Goal: Contribute content: Add original content to the website for others to see

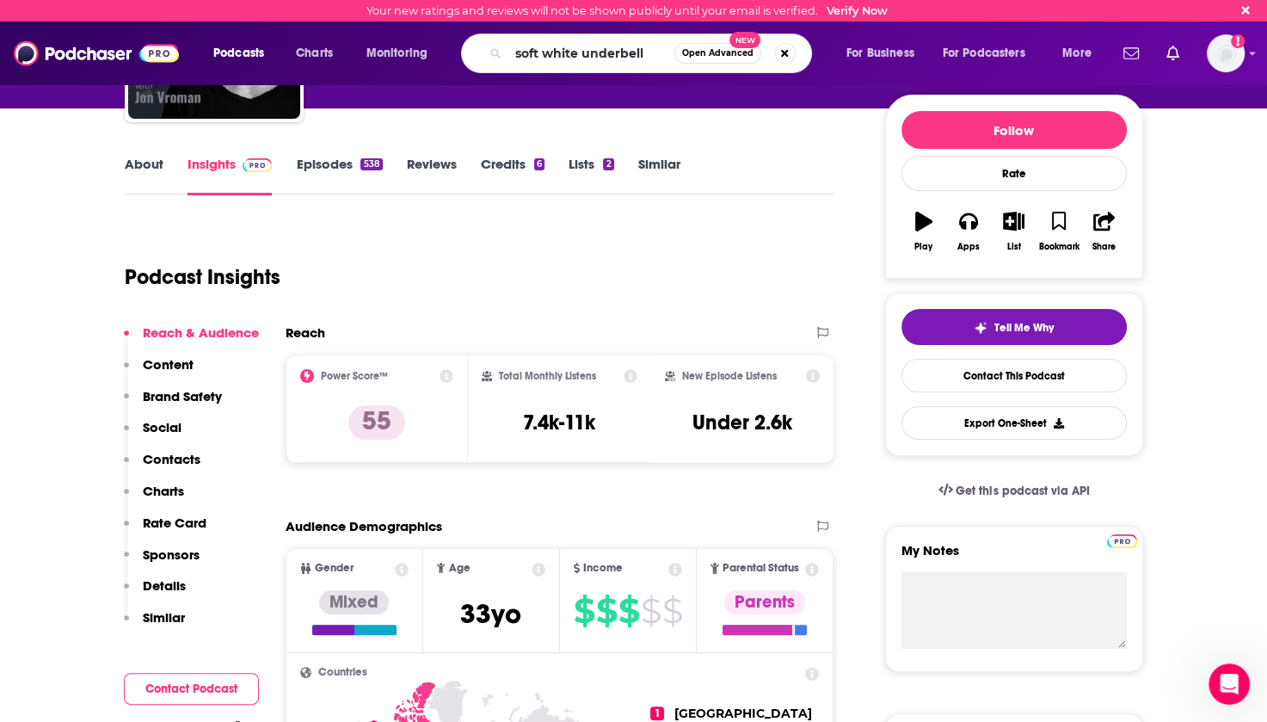
type input "soft white underbelly"
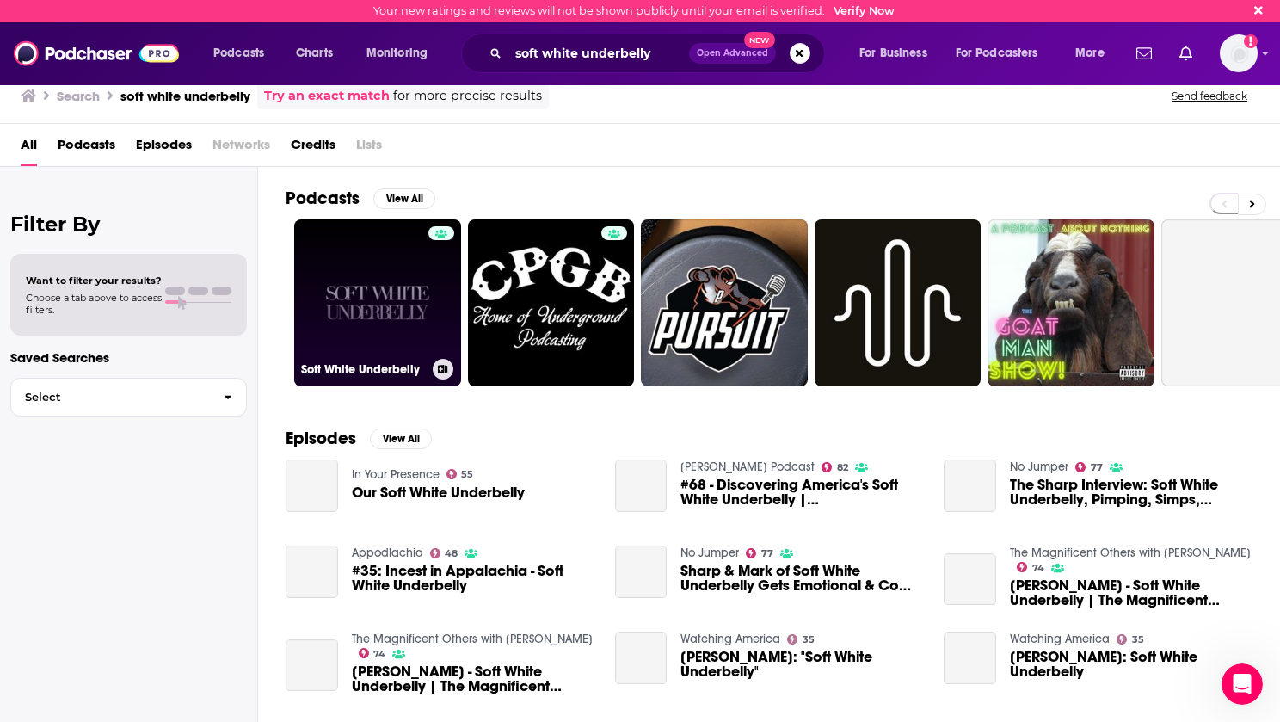
click at [373, 287] on link "Soft White Underbelly" at bounding box center [377, 302] width 167 height 167
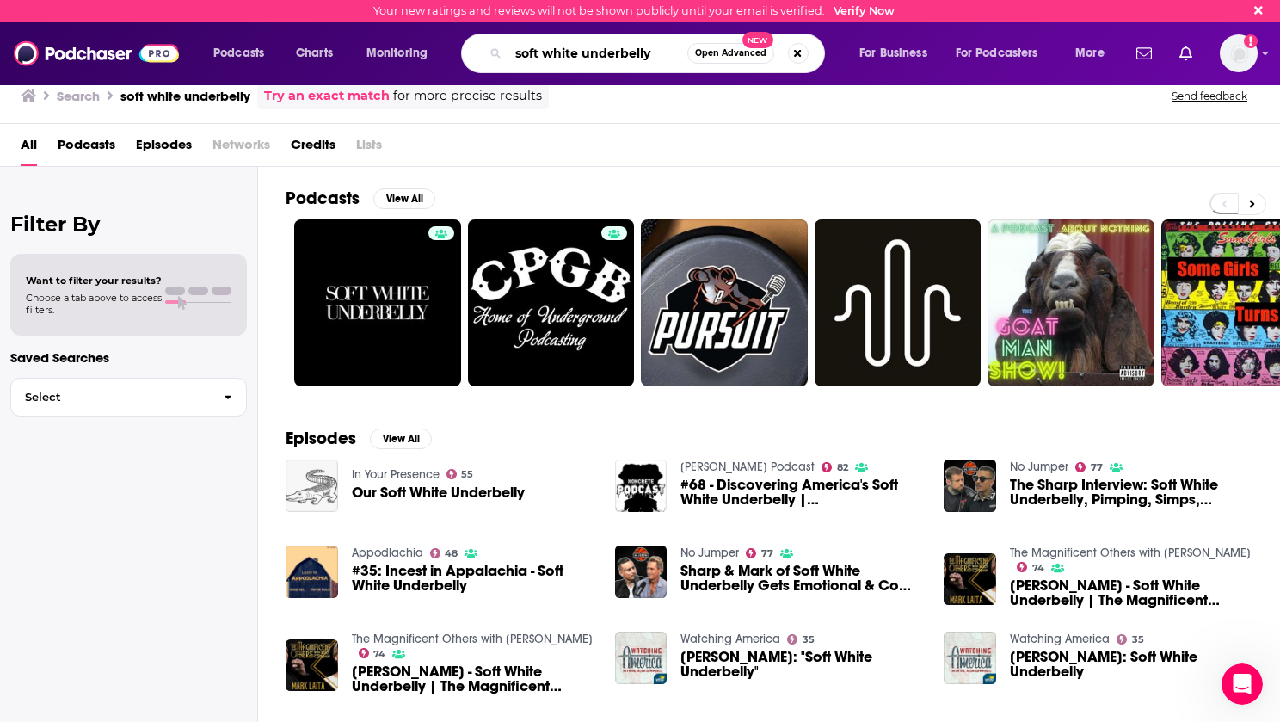
drag, startPoint x: 660, startPoint y: 51, endPoint x: 496, endPoint y: 61, distance: 164.6
click at [496, 61] on div "soft white underbelly Open Advanced New" at bounding box center [643, 54] width 364 height 40
type input "[PERSON_NAME]"
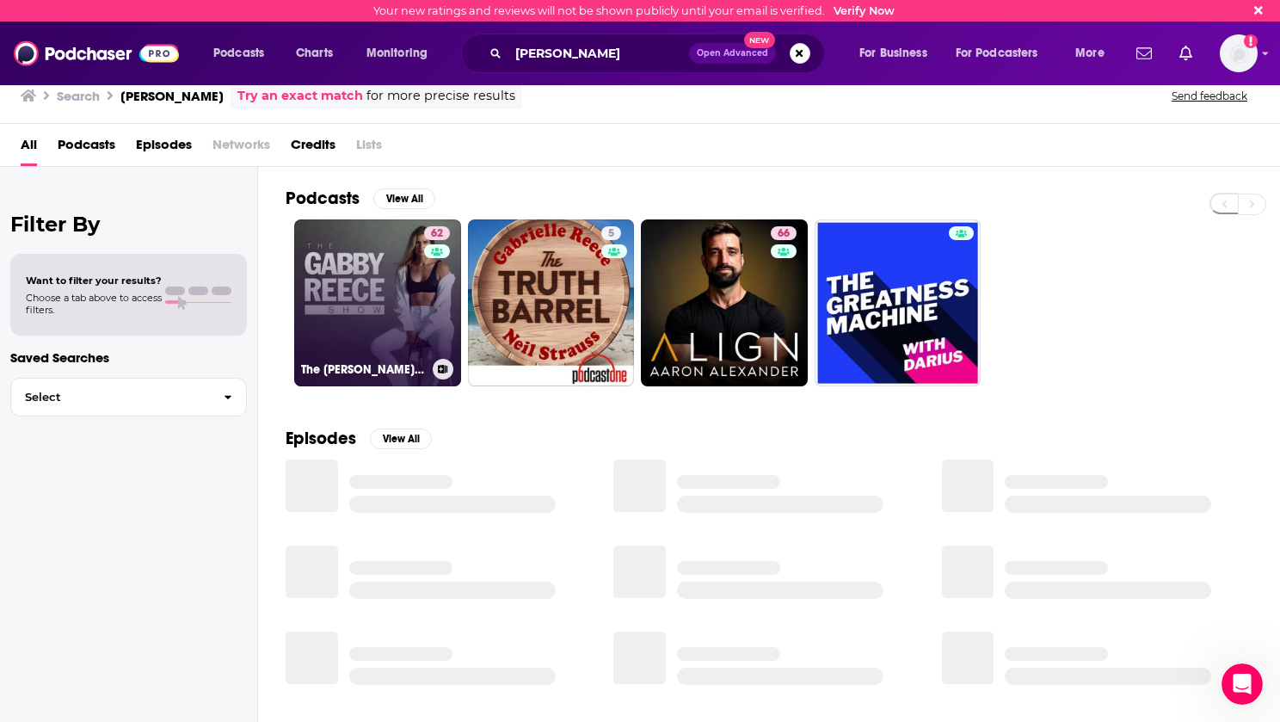
click at [340, 321] on link "62 The [PERSON_NAME] Show" at bounding box center [377, 302] width 167 height 167
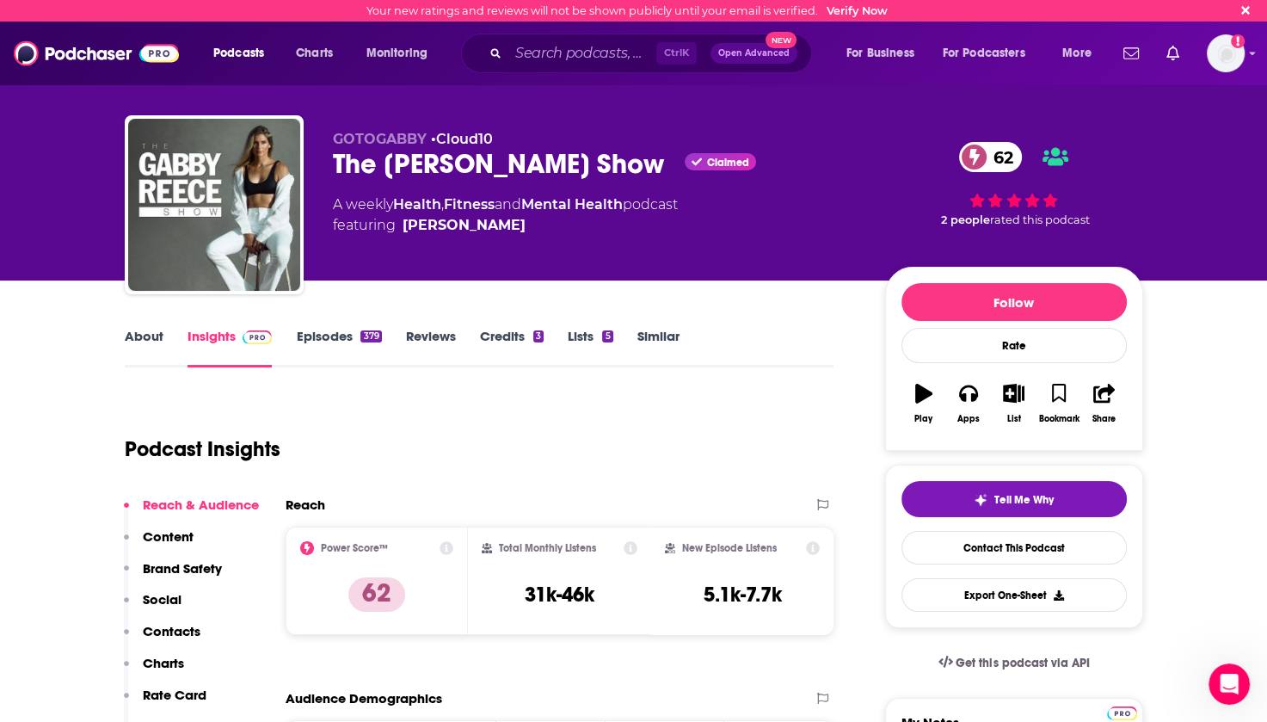
click at [322, 326] on div "About Insights Episodes 379 Reviews Credits 3 Lists 5 Similar" at bounding box center [480, 346] width 710 height 42
click at [322, 338] on link "Episodes 379" at bounding box center [338, 348] width 85 height 40
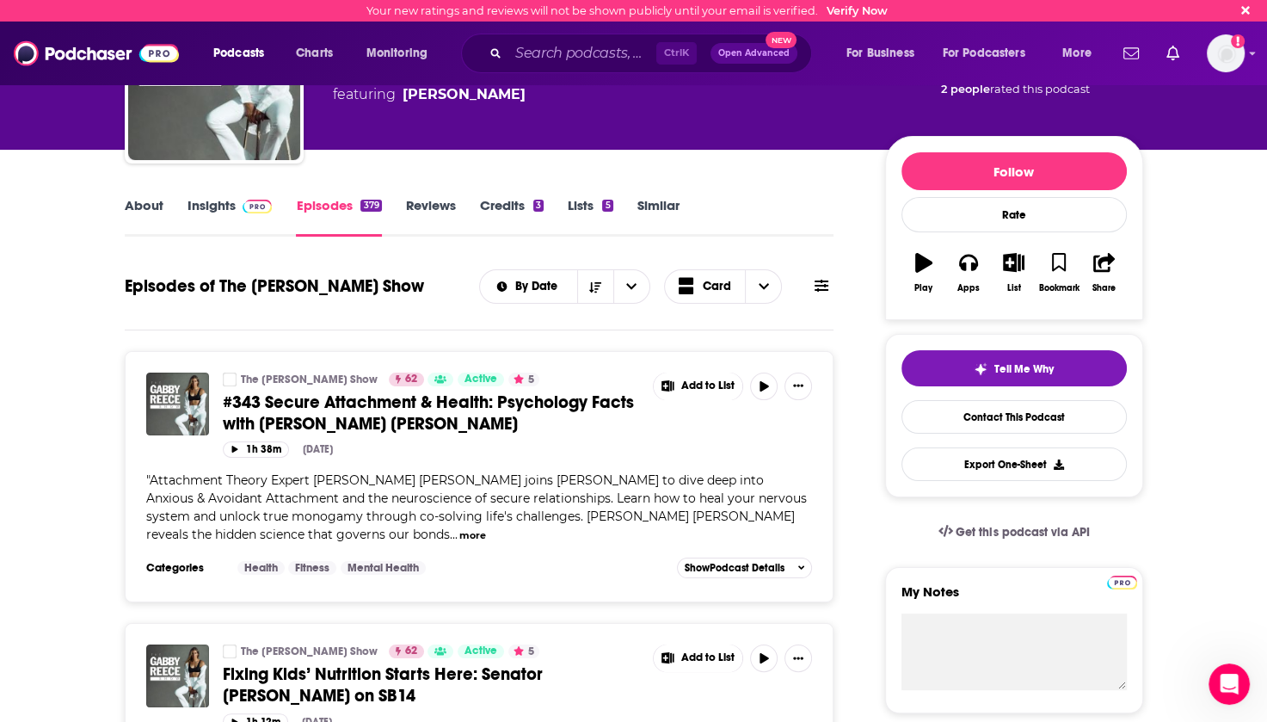
scroll to position [172, 0]
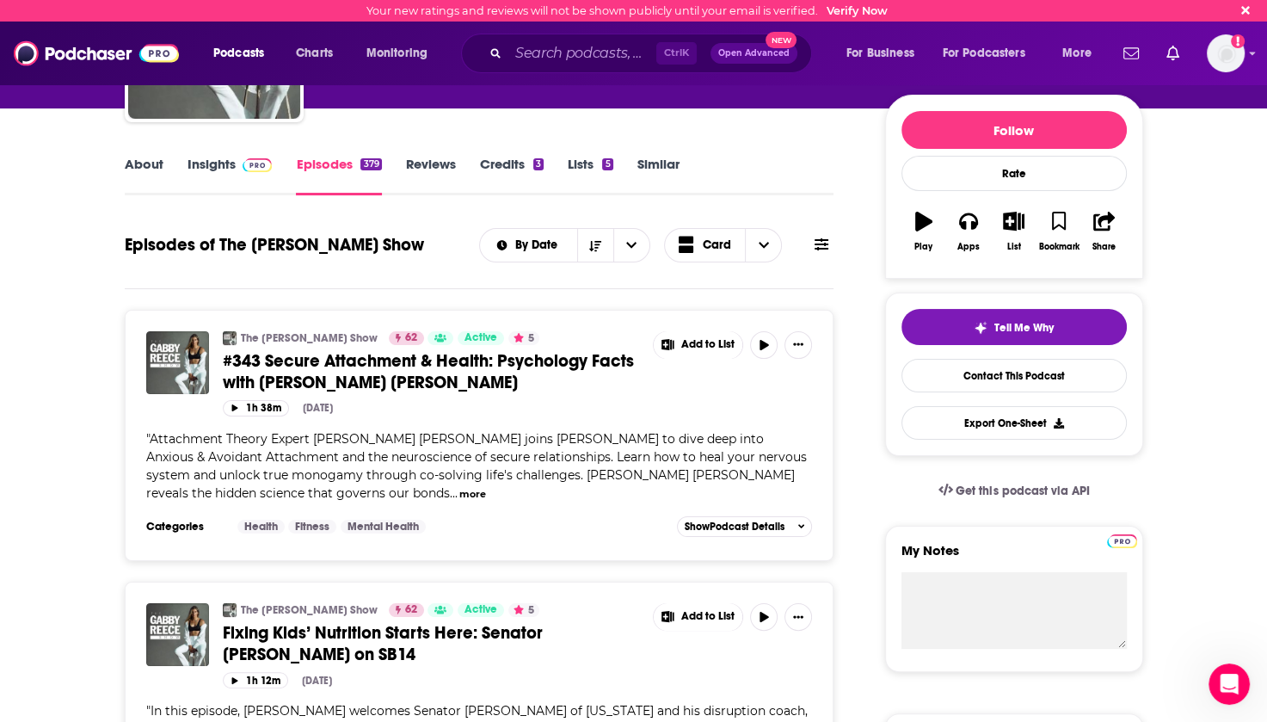
click at [366, 360] on span "#343 Secure Attachment & Health: Psychology Facts with [PERSON_NAME] [PERSON_NA…" at bounding box center [428, 371] width 411 height 43
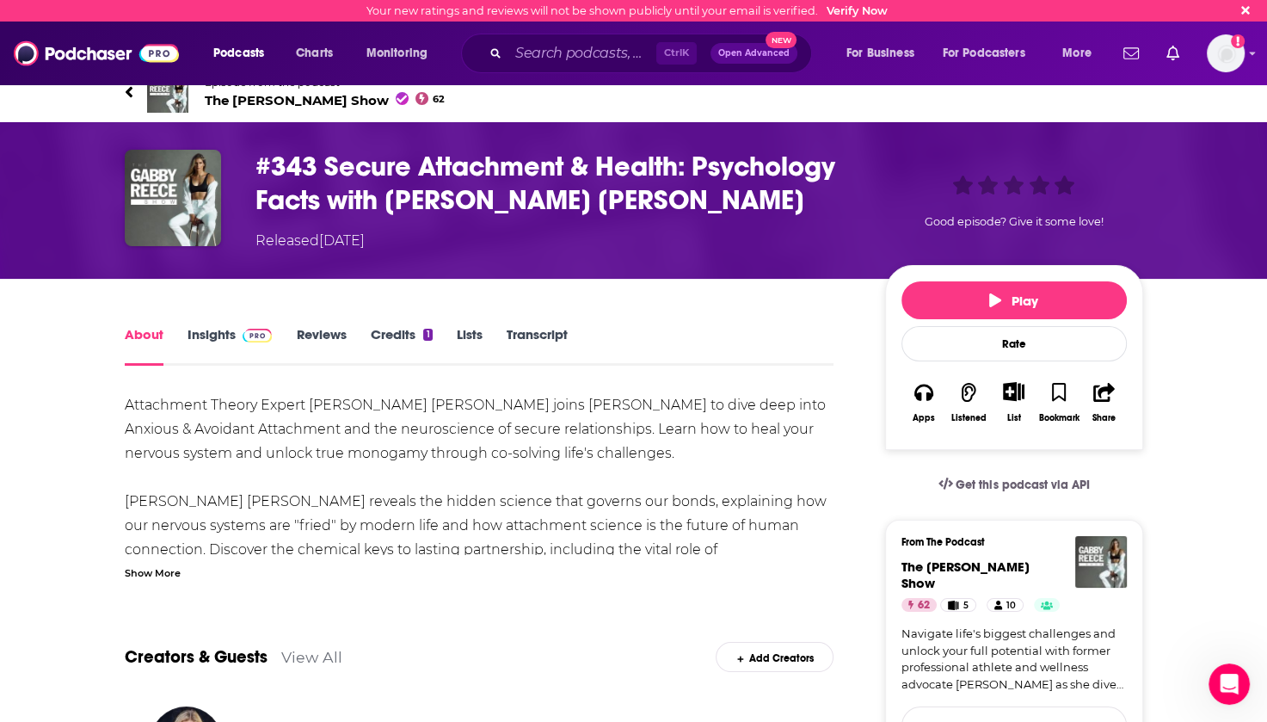
click at [200, 337] on link "Insights" at bounding box center [230, 346] width 85 height 40
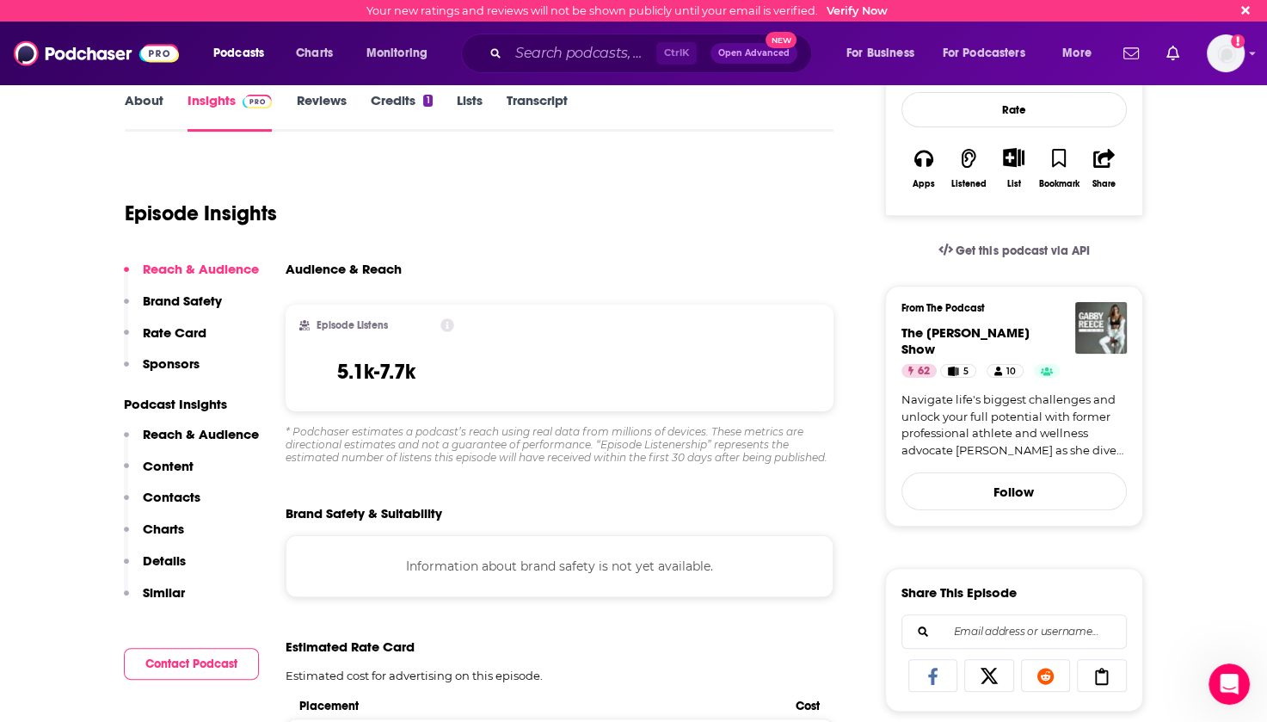
scroll to position [172, 0]
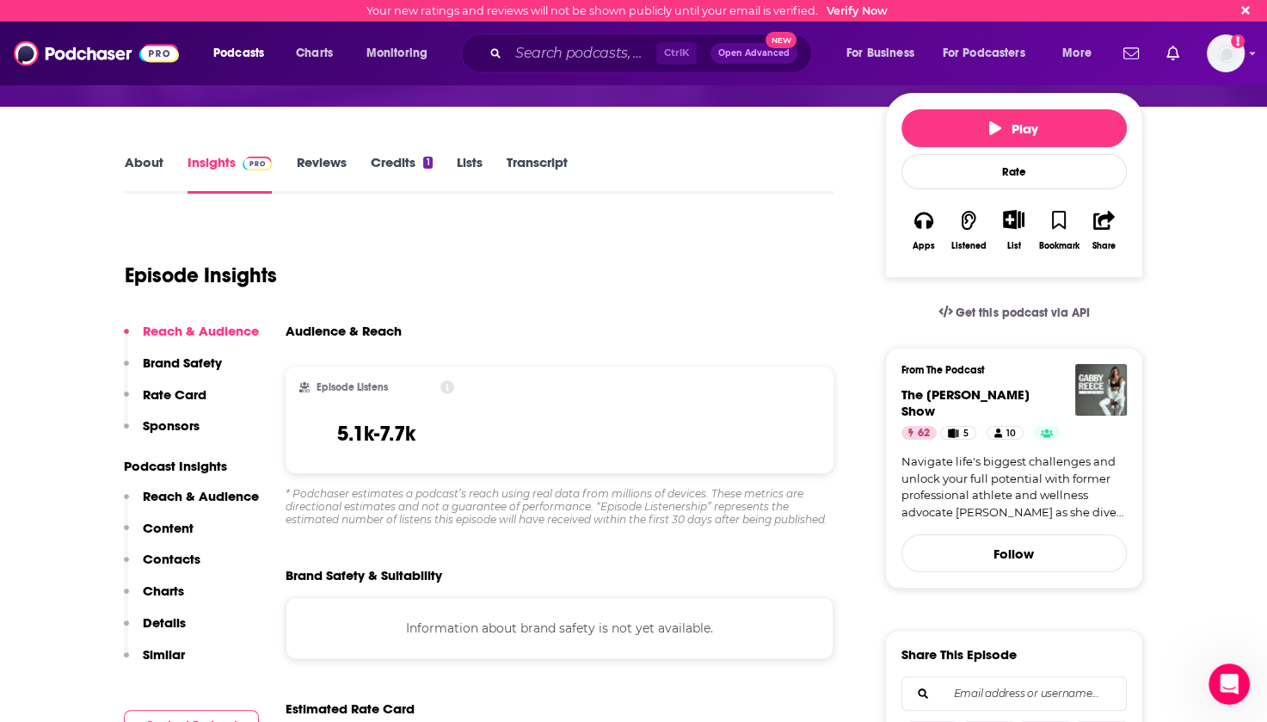
click at [329, 164] on link "Reviews" at bounding box center [321, 174] width 50 height 40
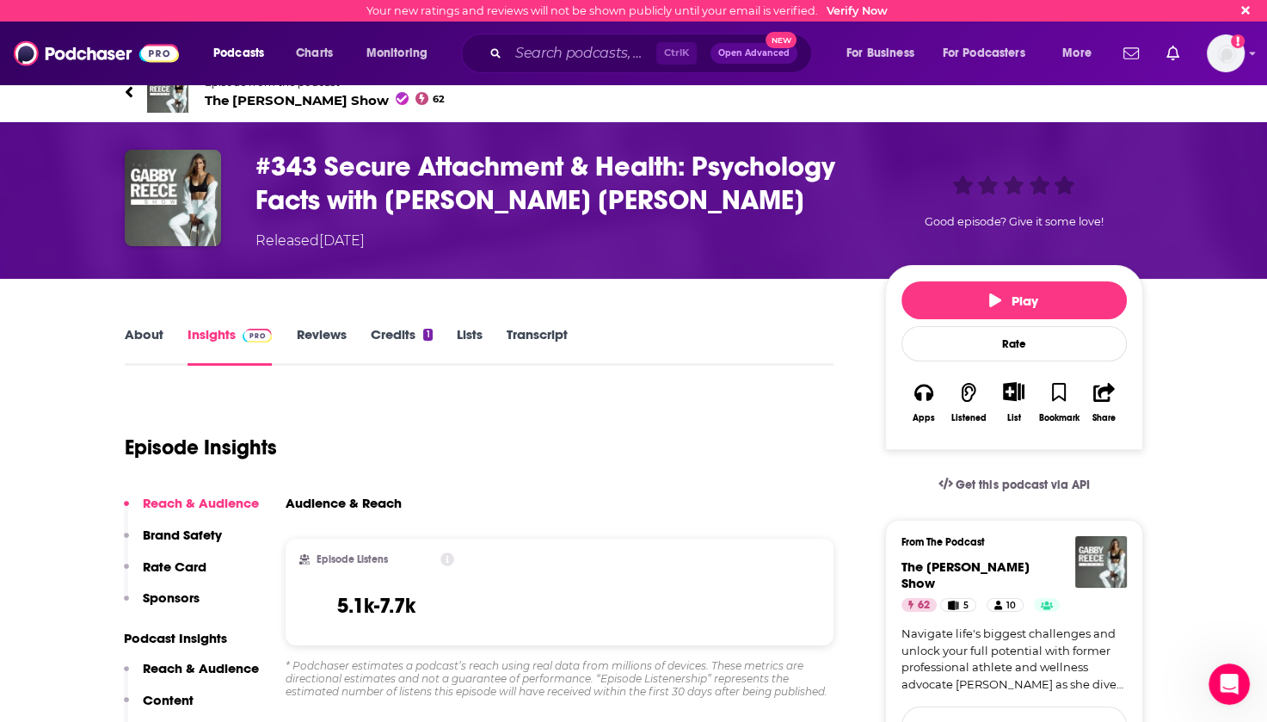
click at [411, 337] on link "Credits 1" at bounding box center [401, 346] width 62 height 40
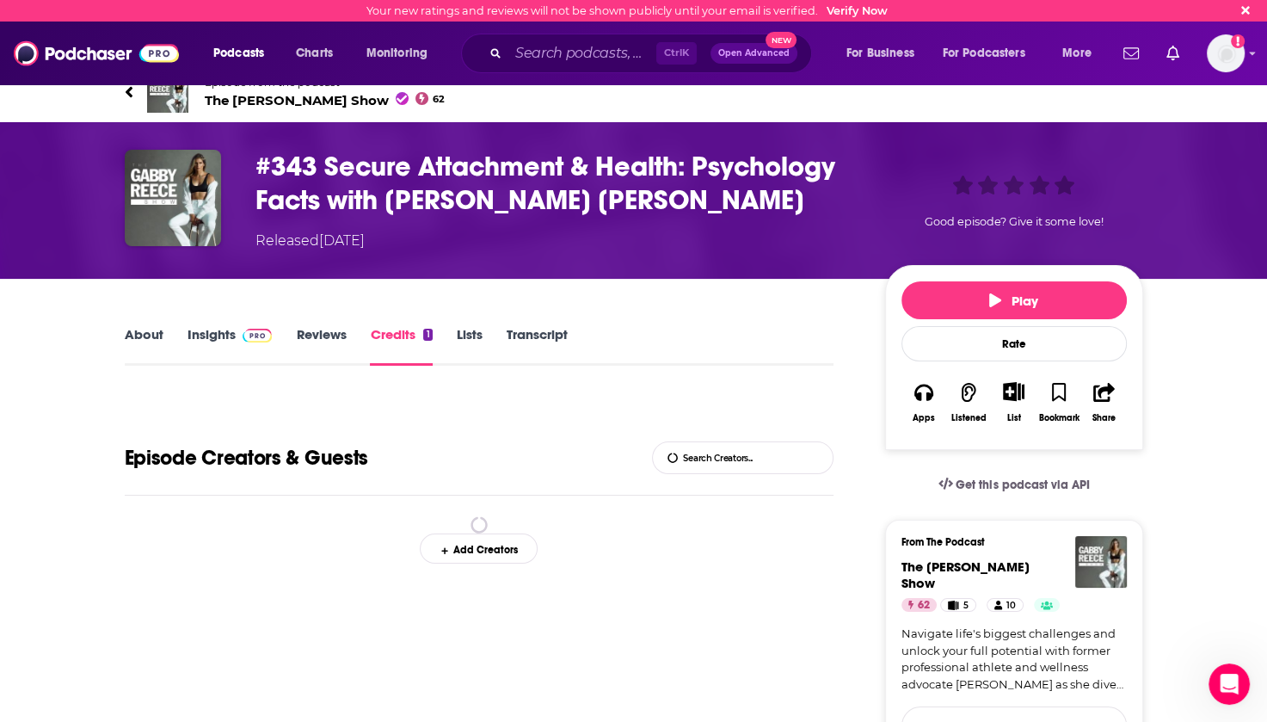
click at [143, 339] on link "About" at bounding box center [144, 346] width 39 height 40
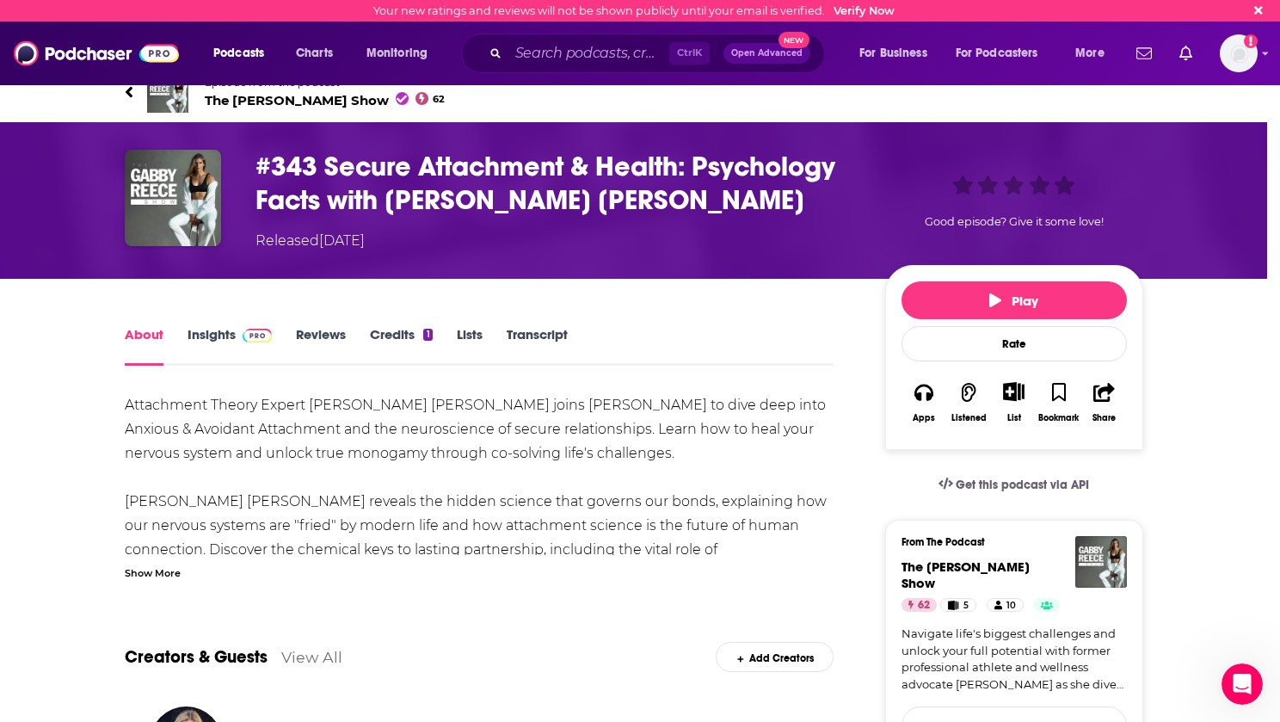
click at [430, 490] on div "No Reviews This episode has no reviews yet, why not add one yourself? Maybe Lat…" at bounding box center [640, 361] width 1280 height 722
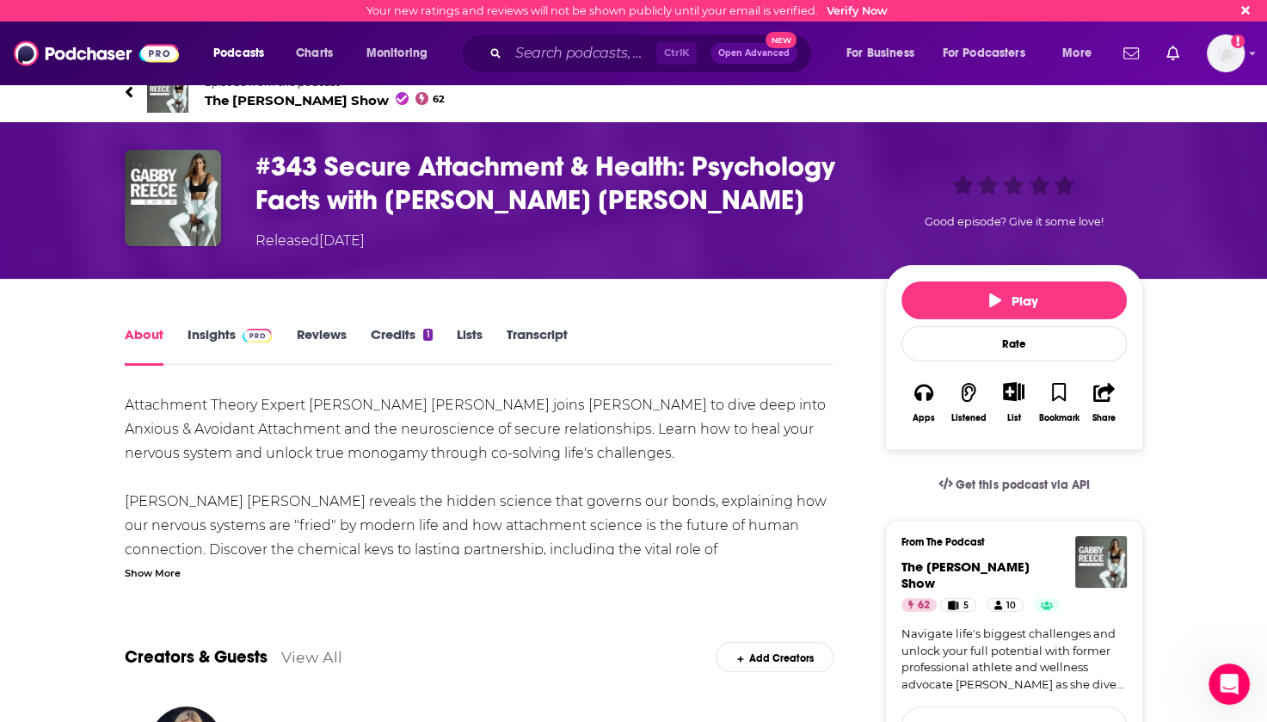
click at [790, 656] on div "Add Creators" at bounding box center [775, 657] width 118 height 30
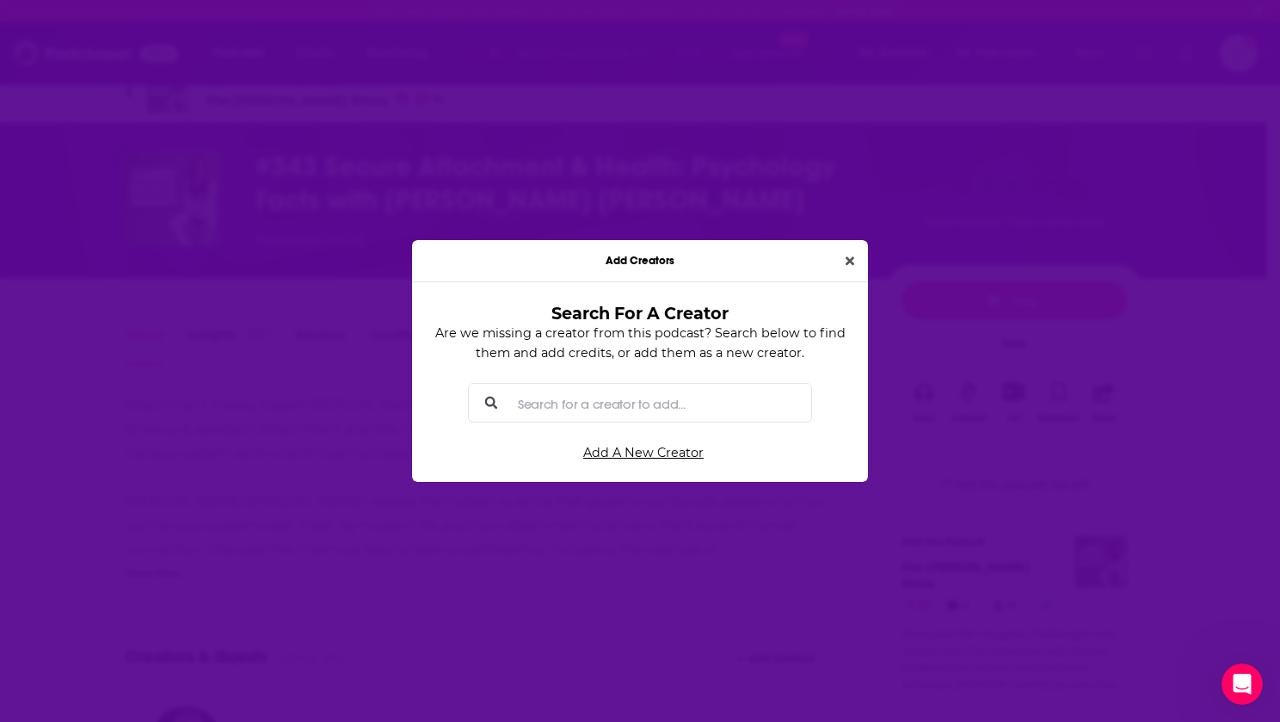
click at [635, 404] on input "Search for a creator to add..." at bounding box center [654, 403] width 286 height 39
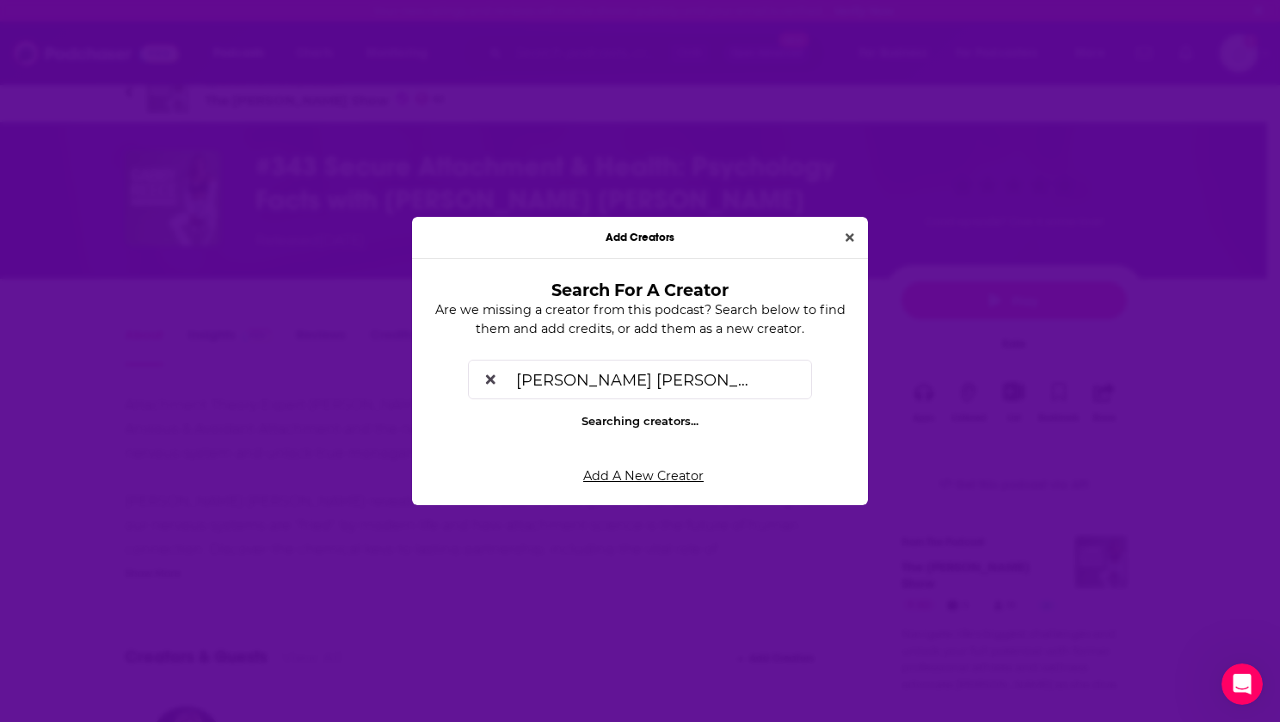
type input "[PERSON_NAME] [PERSON_NAME]"
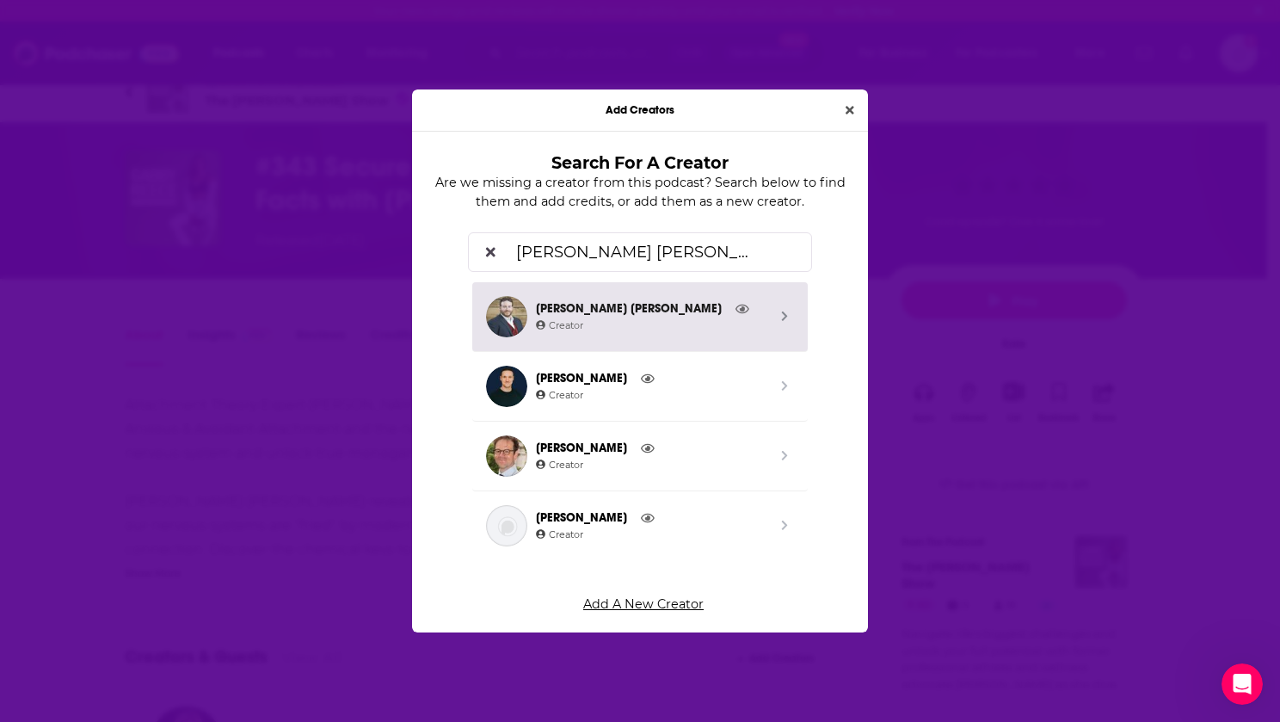
click at [588, 311] on span "[PERSON_NAME] [PERSON_NAME]" at bounding box center [651, 308] width 231 height 19
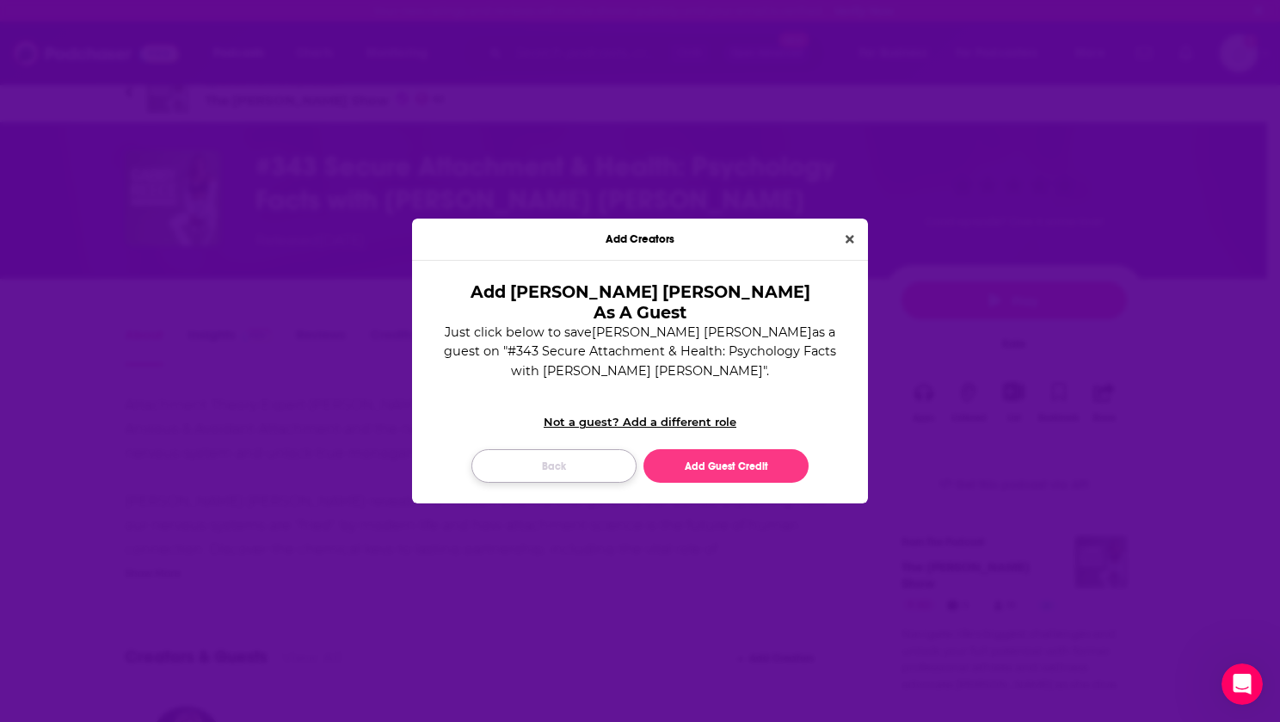
click at [565, 453] on button "Back" at bounding box center [553, 466] width 165 height 34
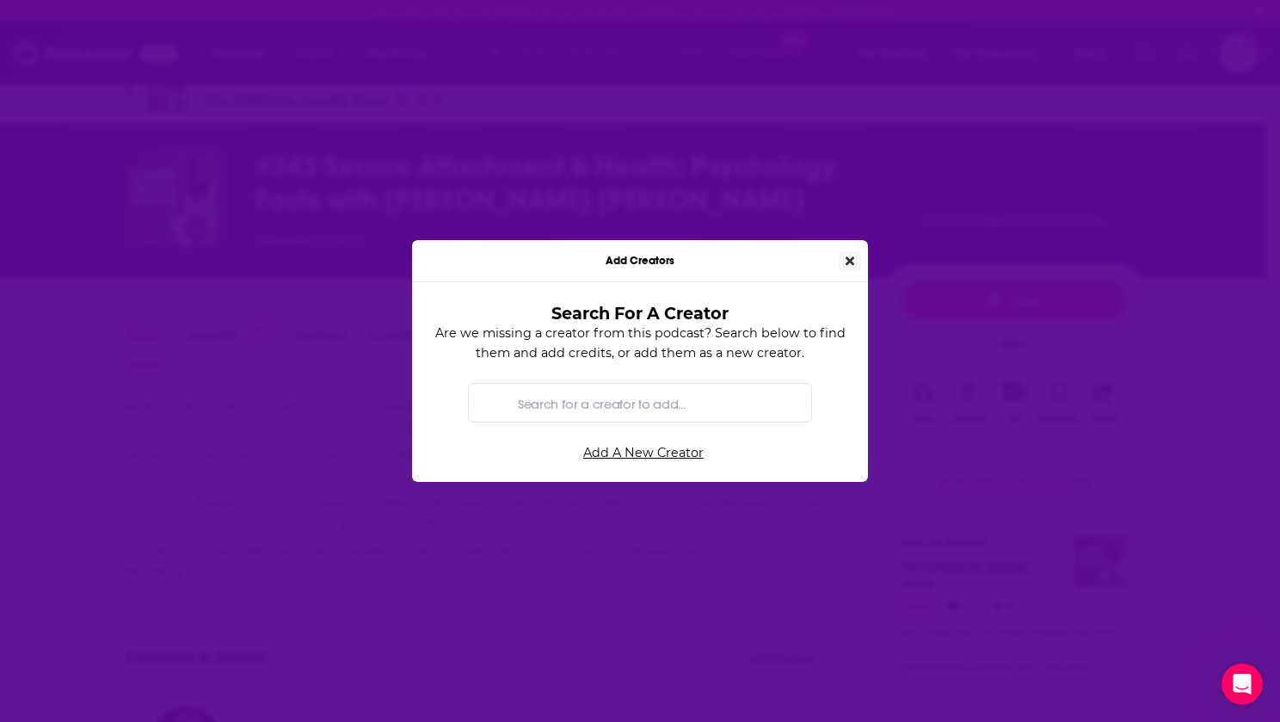
click at [844, 261] on button "Close" at bounding box center [850, 261] width 22 height 20
